Goal: Navigation & Orientation: Find specific page/section

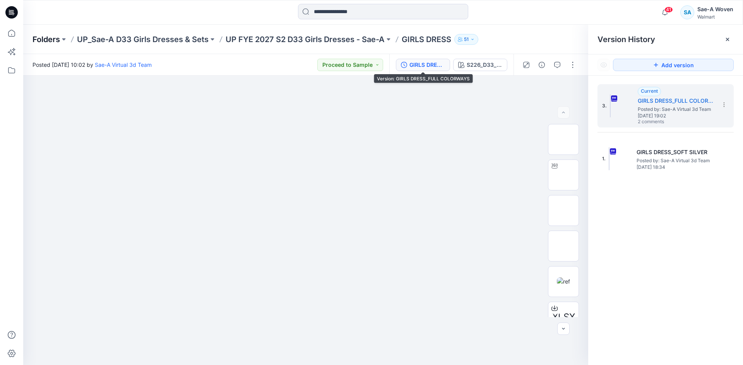
click at [42, 38] on p "Folders" at bounding box center [45, 39] width 27 height 11
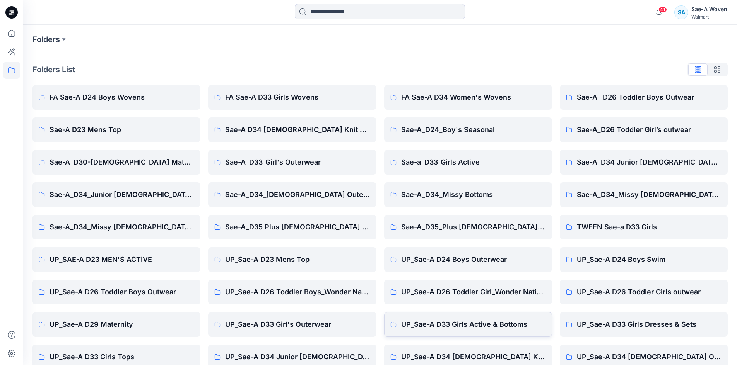
click at [446, 326] on p "UP_Sae-A D33 Girls Active & Bottoms" at bounding box center [473, 324] width 145 height 11
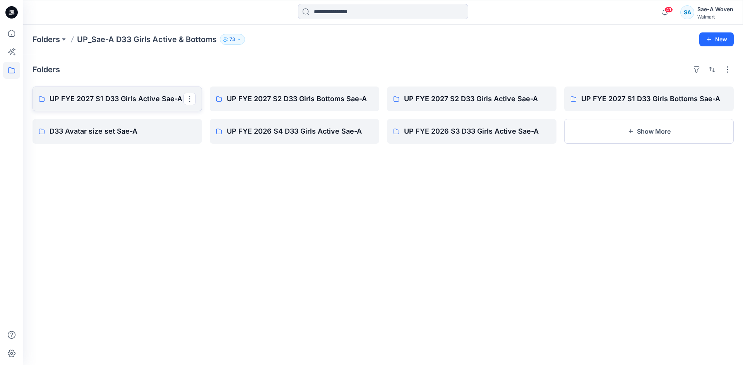
click at [151, 96] on p "UP FYE 2027 S1 D33 Girls Active Sae-A" at bounding box center [117, 99] width 134 height 11
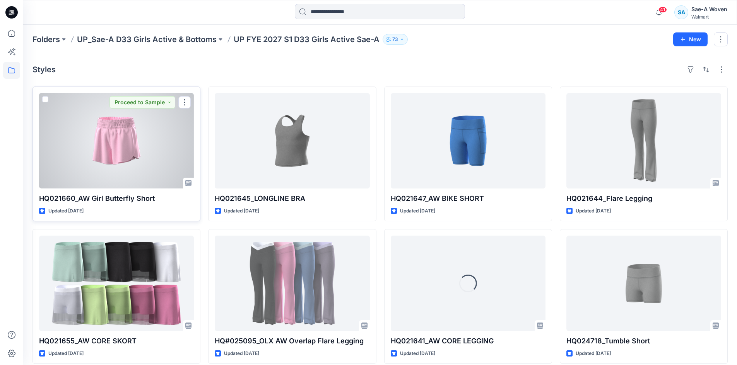
click at [133, 147] on div at bounding box center [116, 141] width 155 height 96
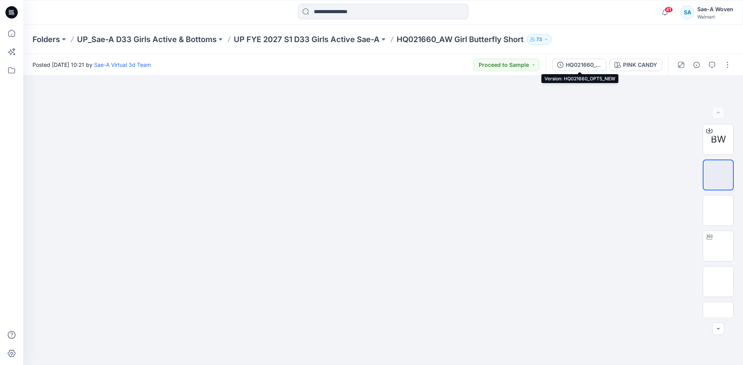
click at [599, 65] on div "HQ021660_OPT5_NEW" at bounding box center [583, 65] width 36 height 9
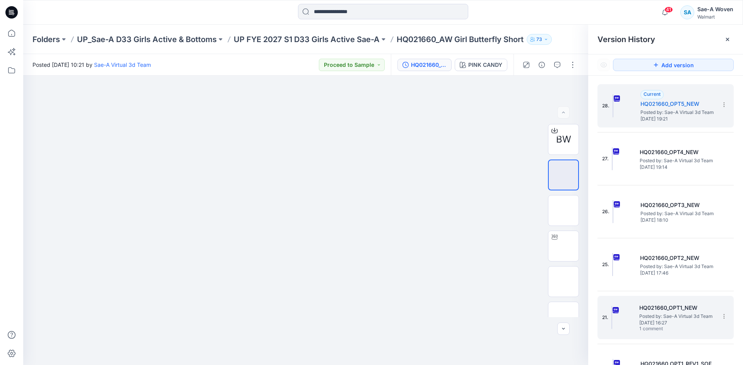
click at [668, 300] on div "21. HQ021660_OPT1_NEW Posted by: Sae-A Virtual 3d Team [DATE] 16:27 1 comment" at bounding box center [660, 317] width 116 height 37
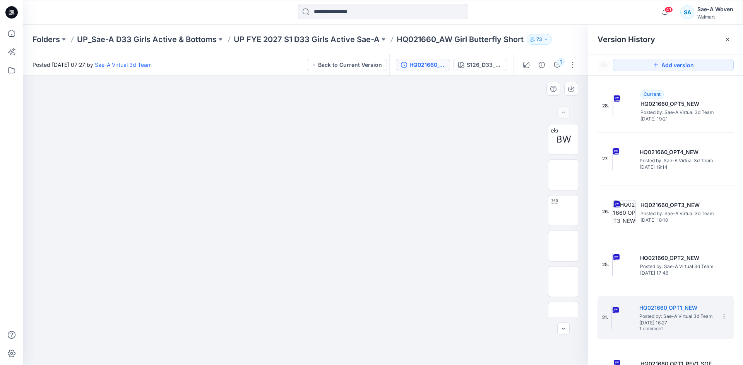
click at [454, 105] on img at bounding box center [305, 105] width 387 height 0
click at [563, 246] on img at bounding box center [563, 246] width 0 height 0
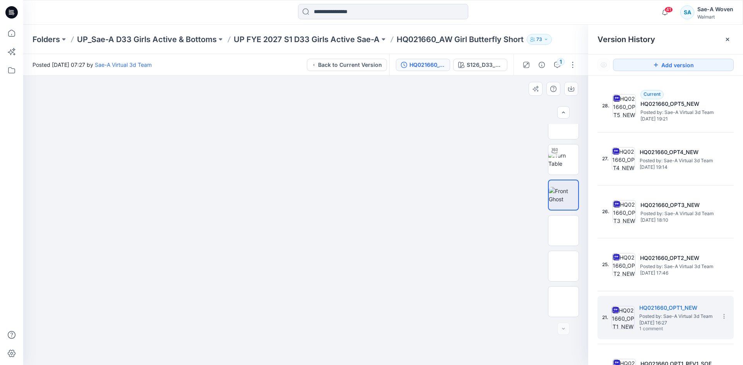
click at [399, 333] on div at bounding box center [305, 221] width 565 height 290
click at [46, 35] on p "Folders" at bounding box center [45, 39] width 27 height 11
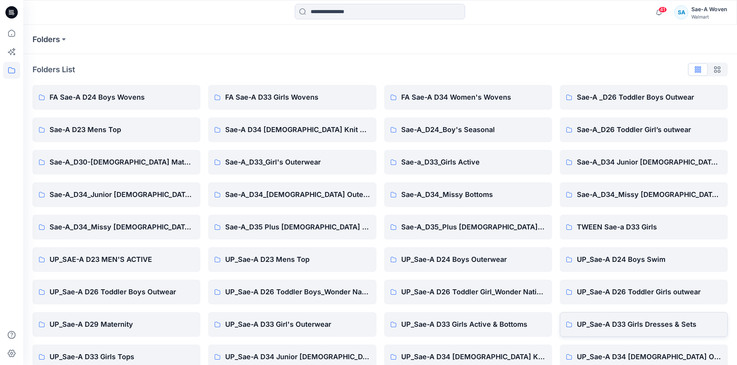
click at [623, 329] on p "UP_Sae-A D33 Girls Dresses & Sets" at bounding box center [649, 324] width 145 height 11
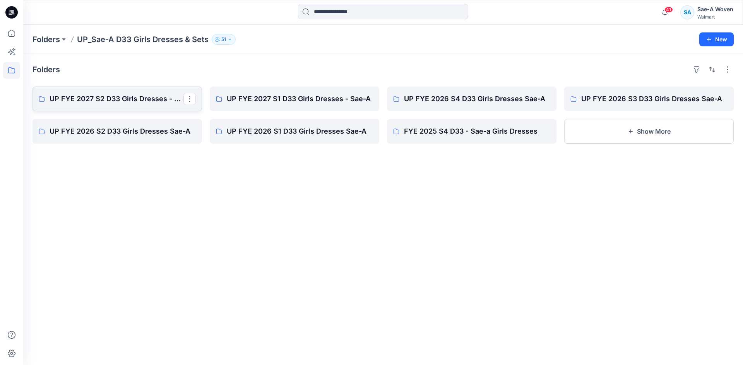
click at [153, 106] on link "UP FYE 2027 S2 D33 Girls Dresses - Sae-A" at bounding box center [116, 99] width 169 height 25
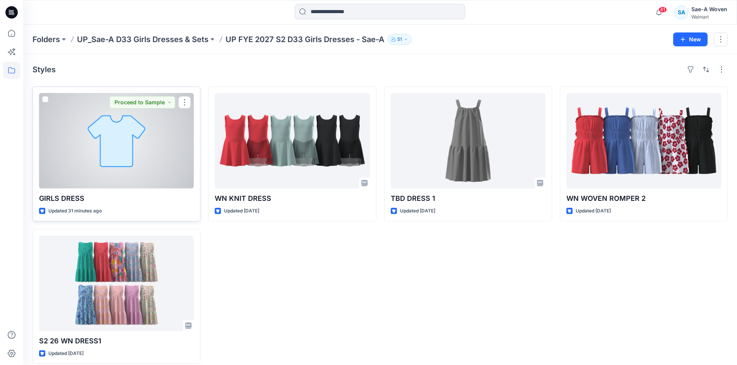
click at [115, 172] on div at bounding box center [116, 141] width 155 height 96
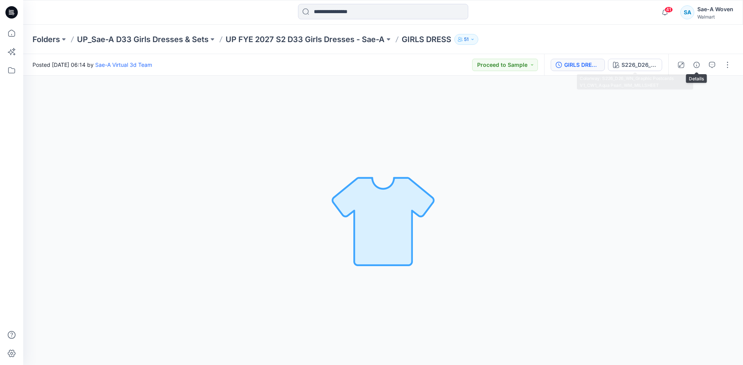
click at [575, 68] on div "GIRLS DRESS_REV_FULL COLORWAYS" at bounding box center [582, 65] width 36 height 9
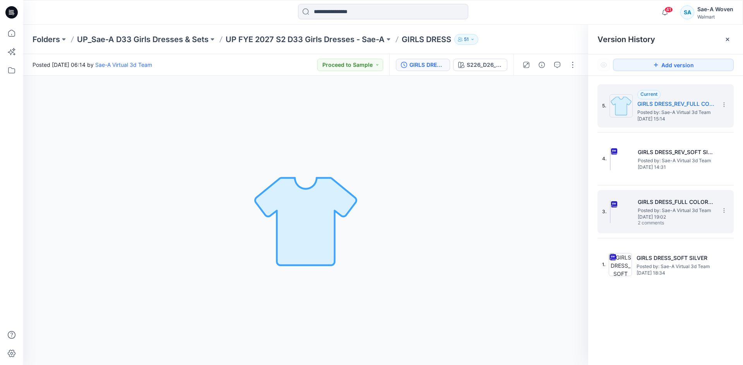
click at [659, 203] on h5 "GIRLS DRESS_FULL COLORWAYS" at bounding box center [675, 202] width 77 height 9
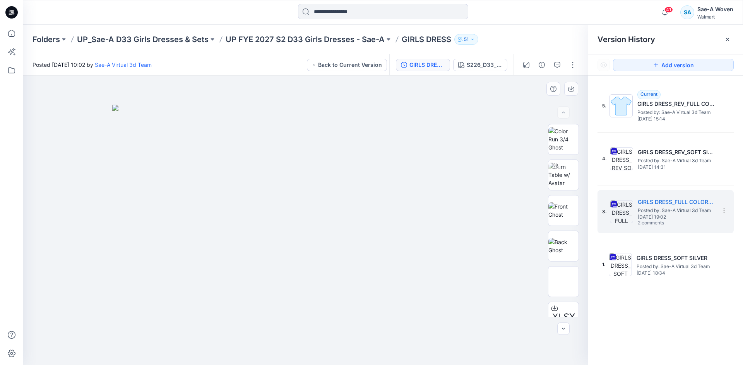
click at [518, 227] on div at bounding box center [305, 221] width 565 height 290
click at [726, 38] on icon at bounding box center [727, 39] width 6 height 6
